Goal: Task Accomplishment & Management: Use online tool/utility

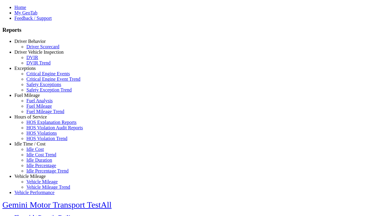
click at [35, 119] on link "Hours of Service" at bounding box center [30, 116] width 32 height 5
click at [39, 125] on link "HOS Explanation Reports" at bounding box center [51, 122] width 50 height 5
